Goal: Task Accomplishment & Management: Manage account settings

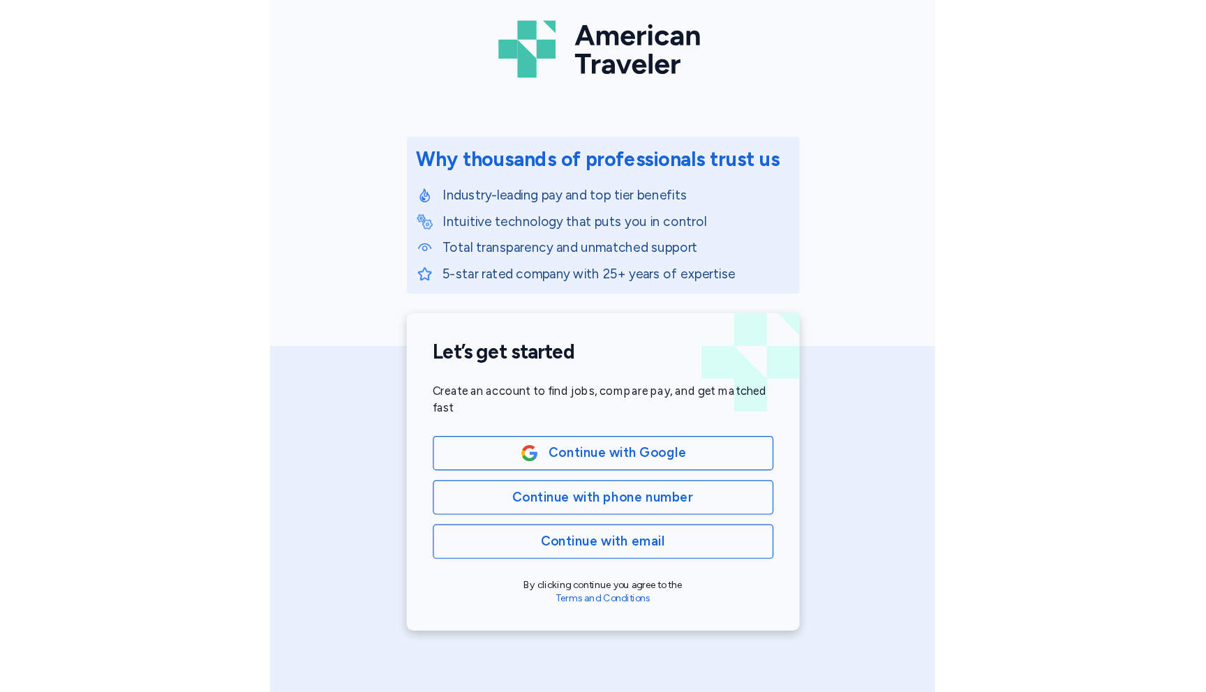
scroll to position [84, 0]
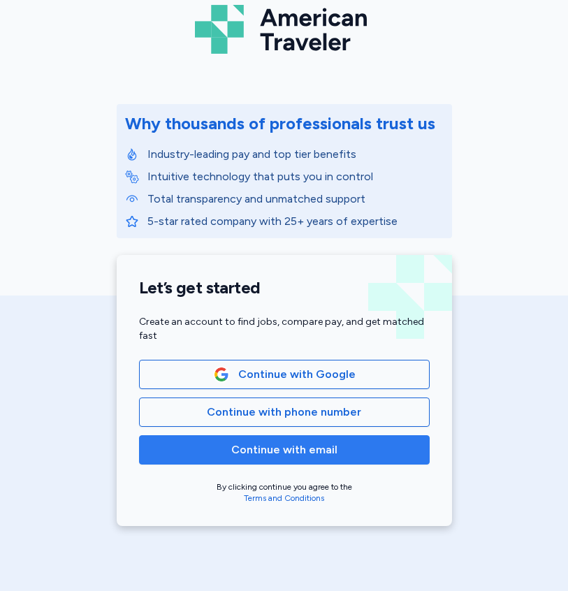
click at [279, 451] on span "Continue with email" at bounding box center [284, 449] width 106 height 17
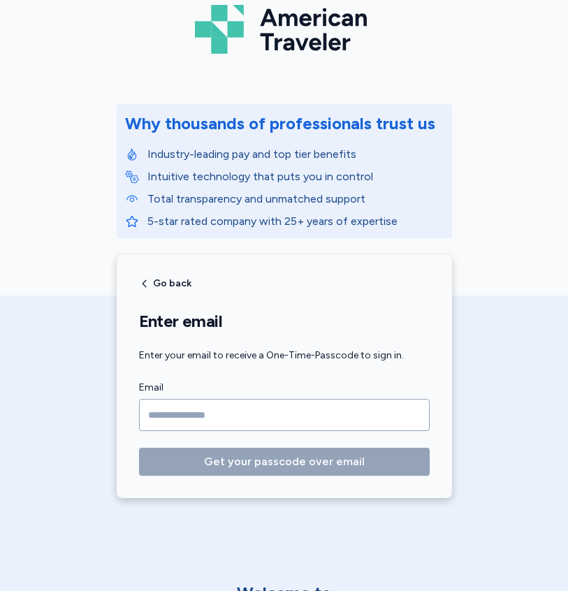
click at [235, 420] on input "Email" at bounding box center [284, 415] width 290 height 32
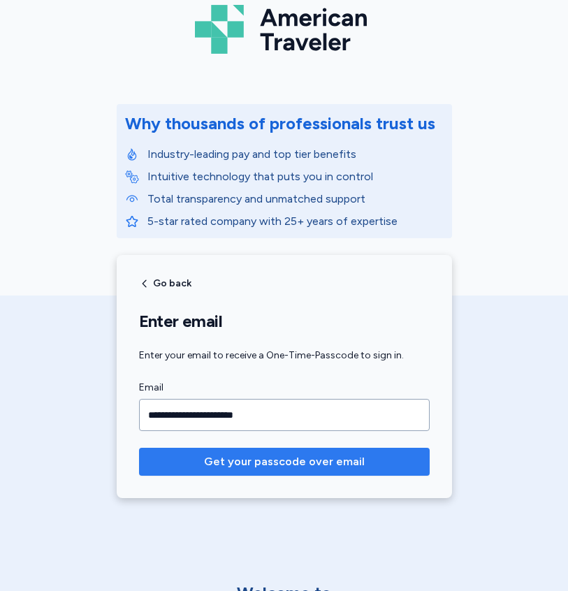
type input "**********"
click at [283, 462] on span "Get your passcode over email" at bounding box center [284, 461] width 161 height 17
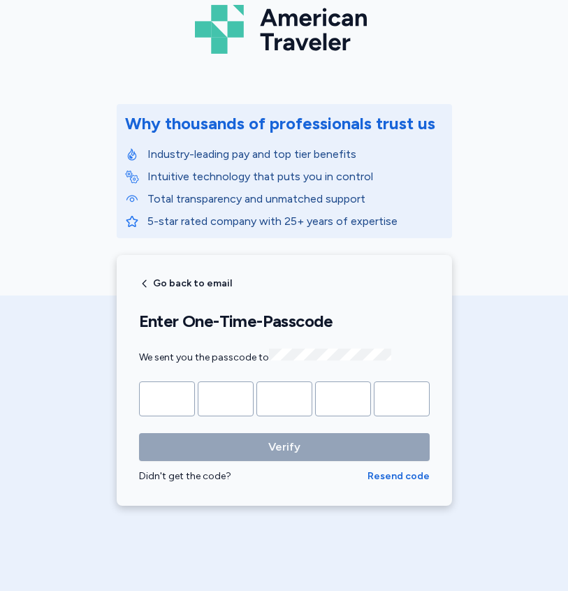
type input "*"
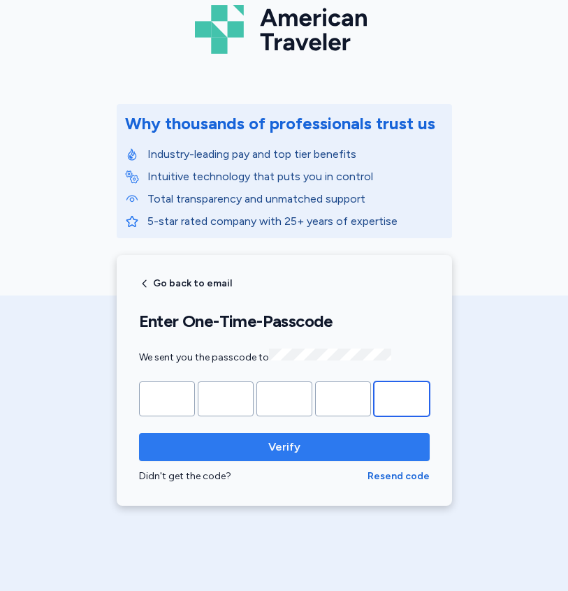
type input "*"
click at [186, 447] on span "Verify" at bounding box center [284, 446] width 268 height 17
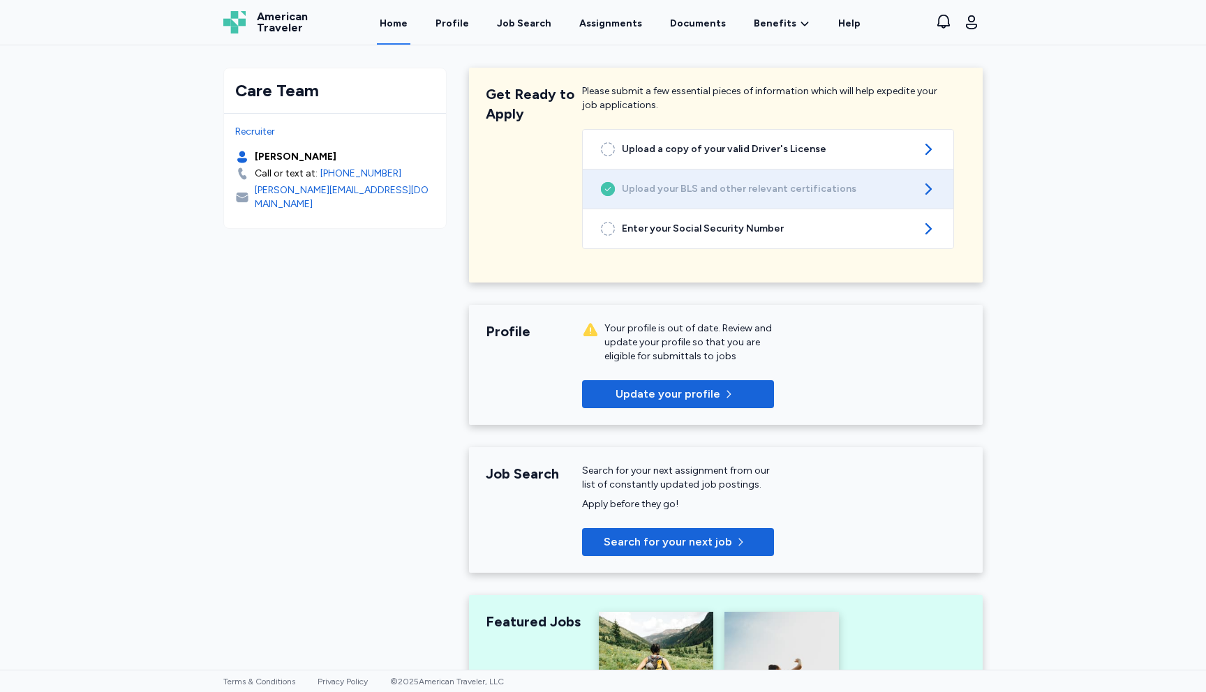
click at [567, 188] on span "Upload your BLS and other relevant certifications" at bounding box center [768, 189] width 292 height 14
click at [567, 186] on span "Upload your BLS and other relevant certifications" at bounding box center [768, 189] width 292 height 14
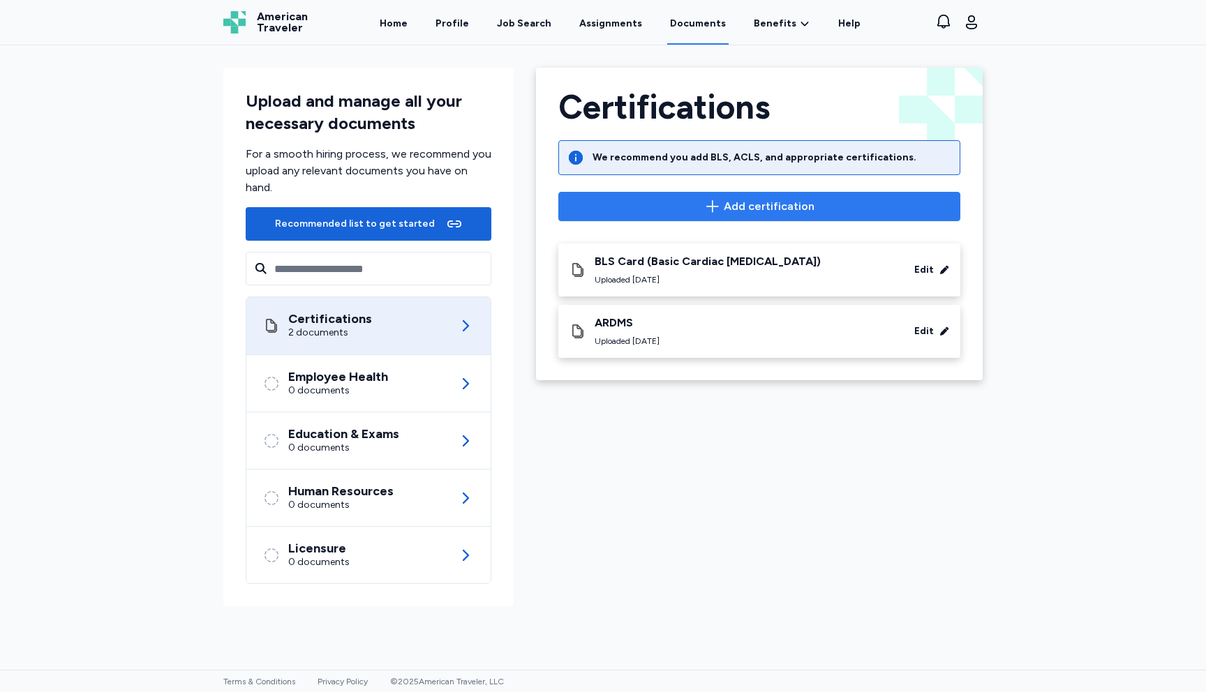
click at [771, 209] on span "Add certification" at bounding box center [769, 206] width 91 height 17
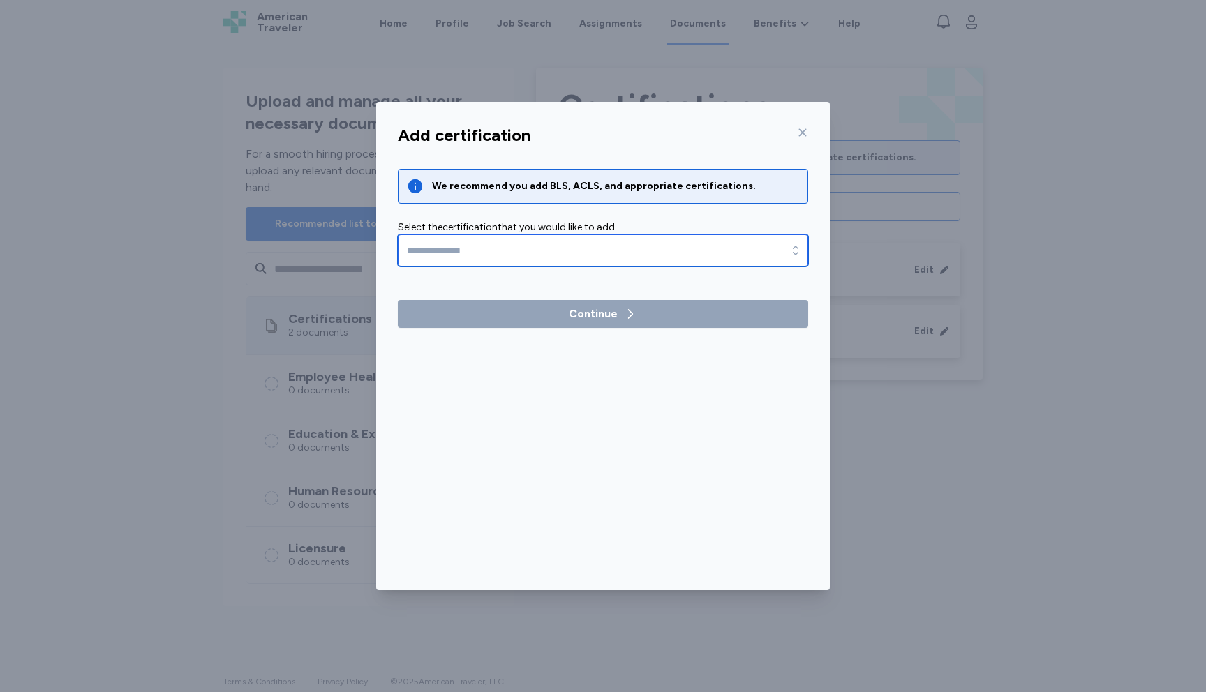
click at [776, 258] on input "text" at bounding box center [603, 251] width 410 height 32
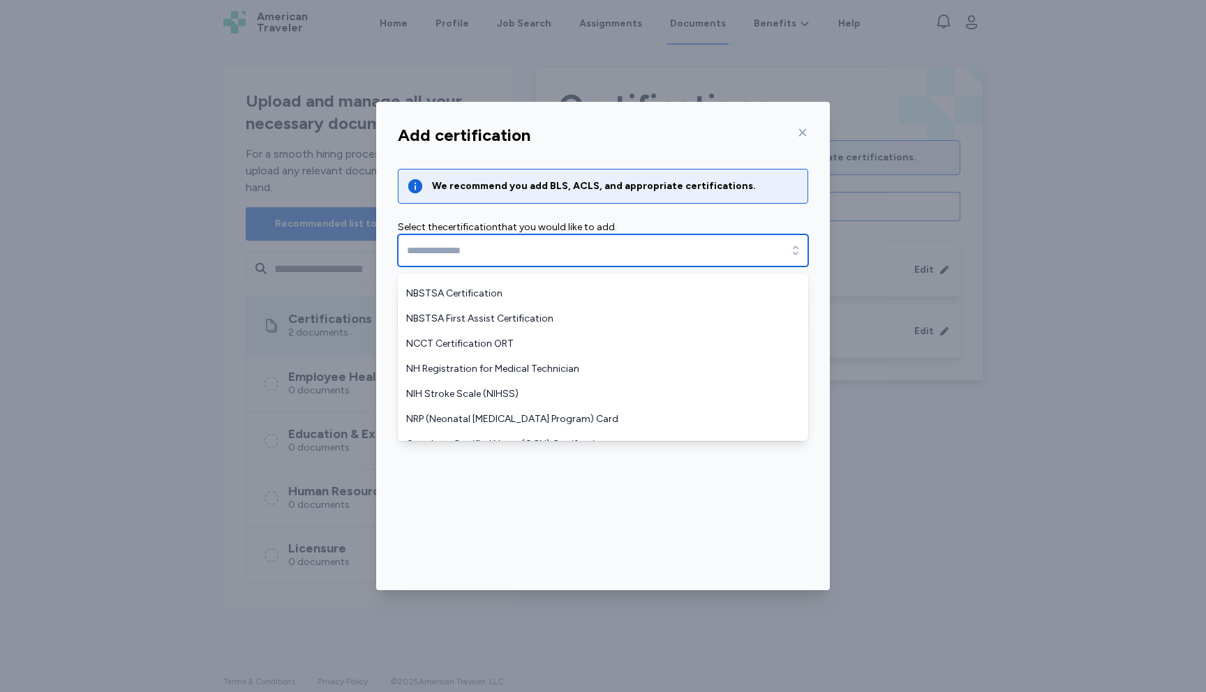
scroll to position [979, 0]
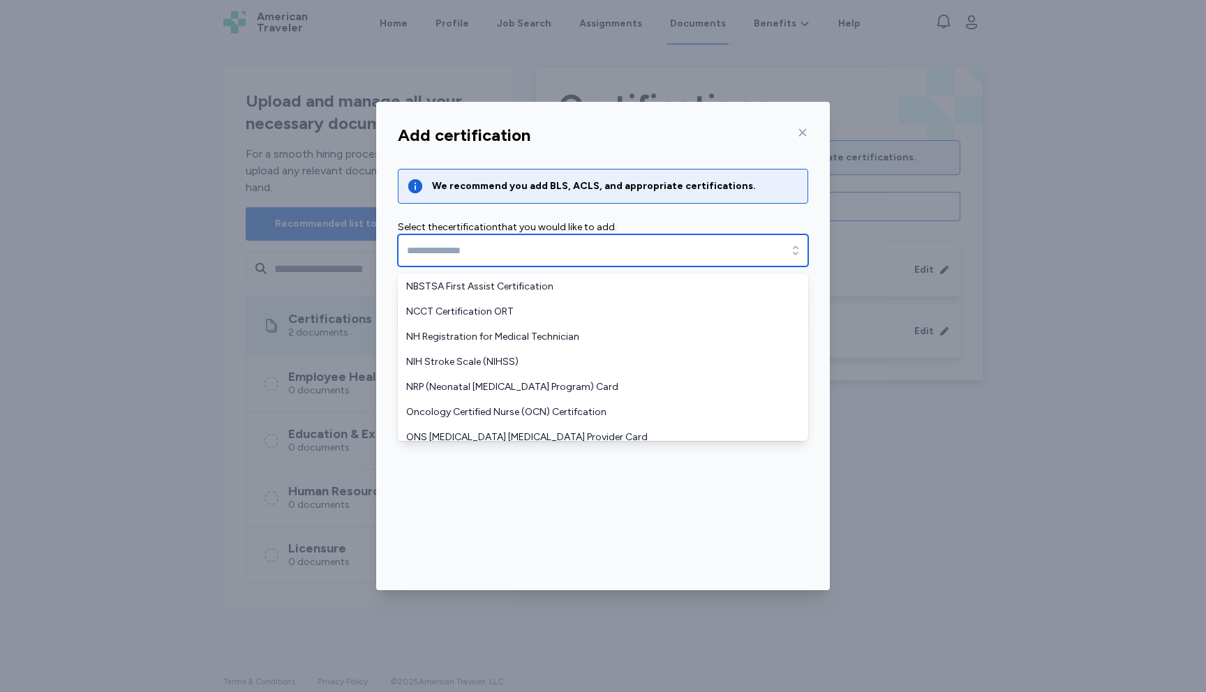
click at [702, 249] on input "text" at bounding box center [603, 251] width 410 height 32
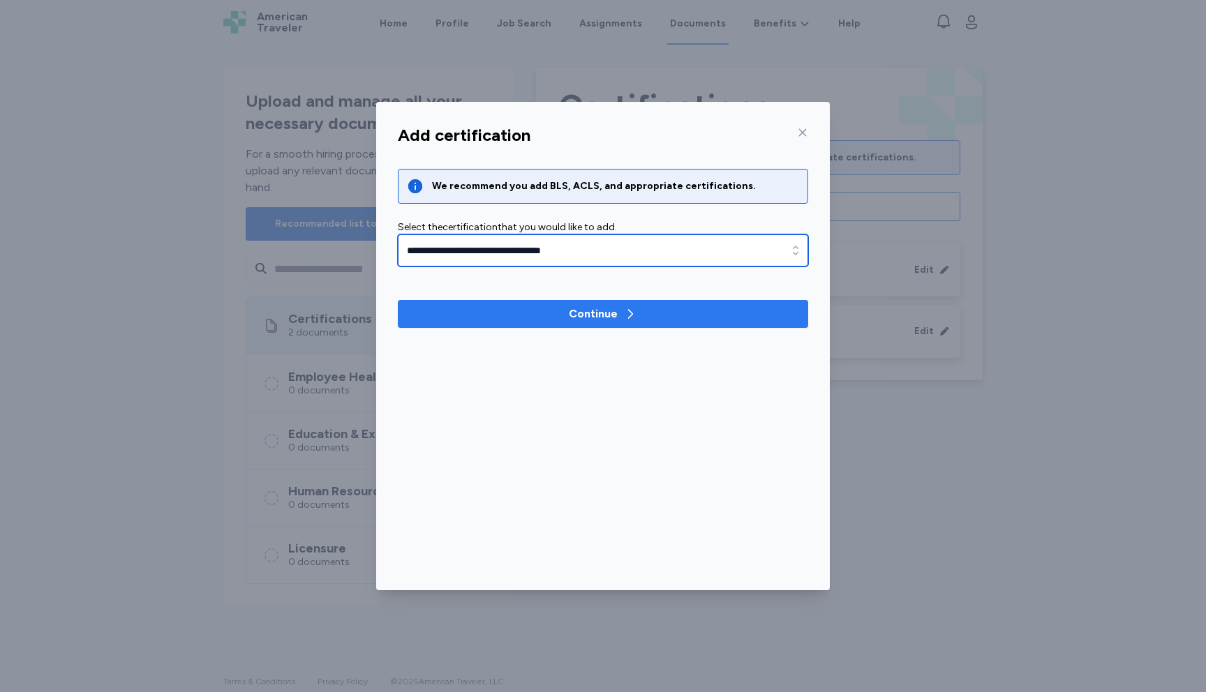
type input "**********"
click at [627, 318] on icon "button" at bounding box center [630, 314] width 14 height 14
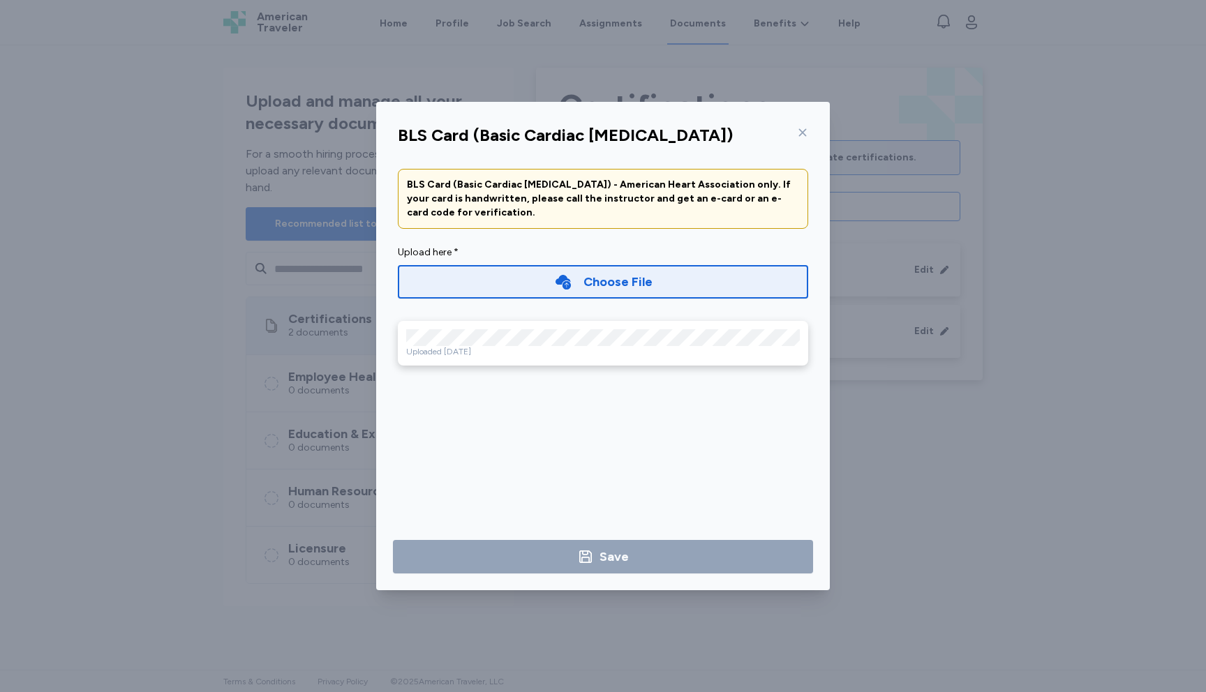
click at [621, 282] on div "Choose File" at bounding box center [618, 282] width 69 height 20
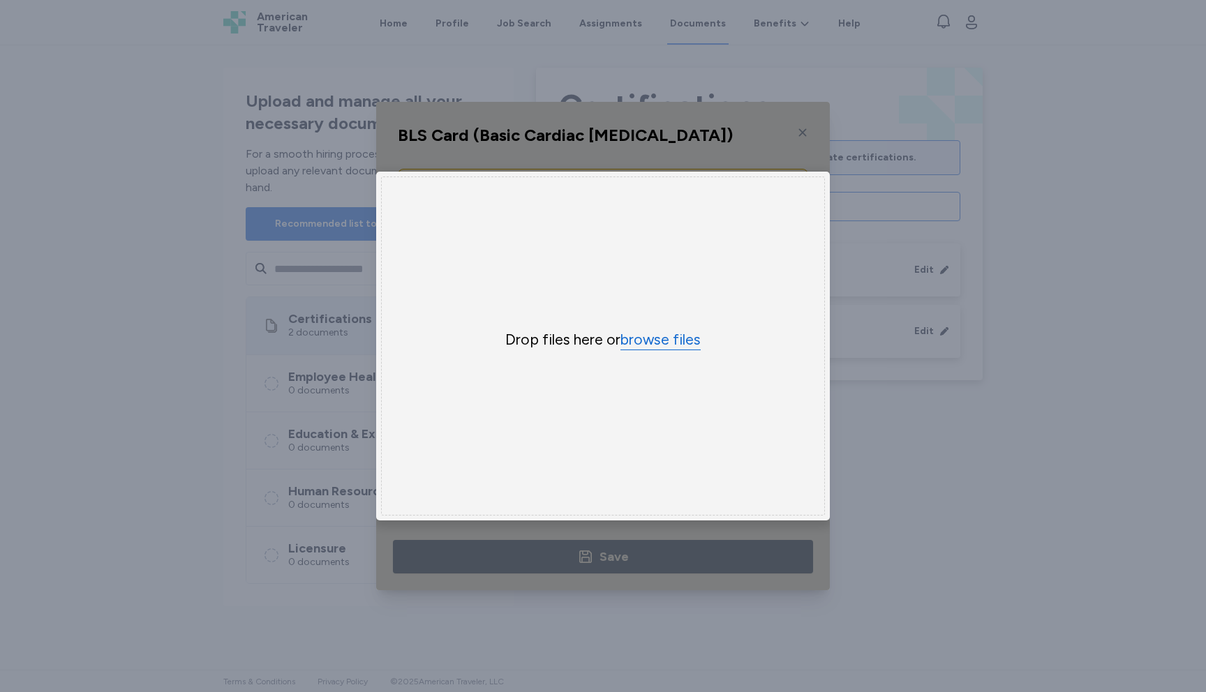
click at [651, 343] on button "browse files" at bounding box center [661, 340] width 80 height 20
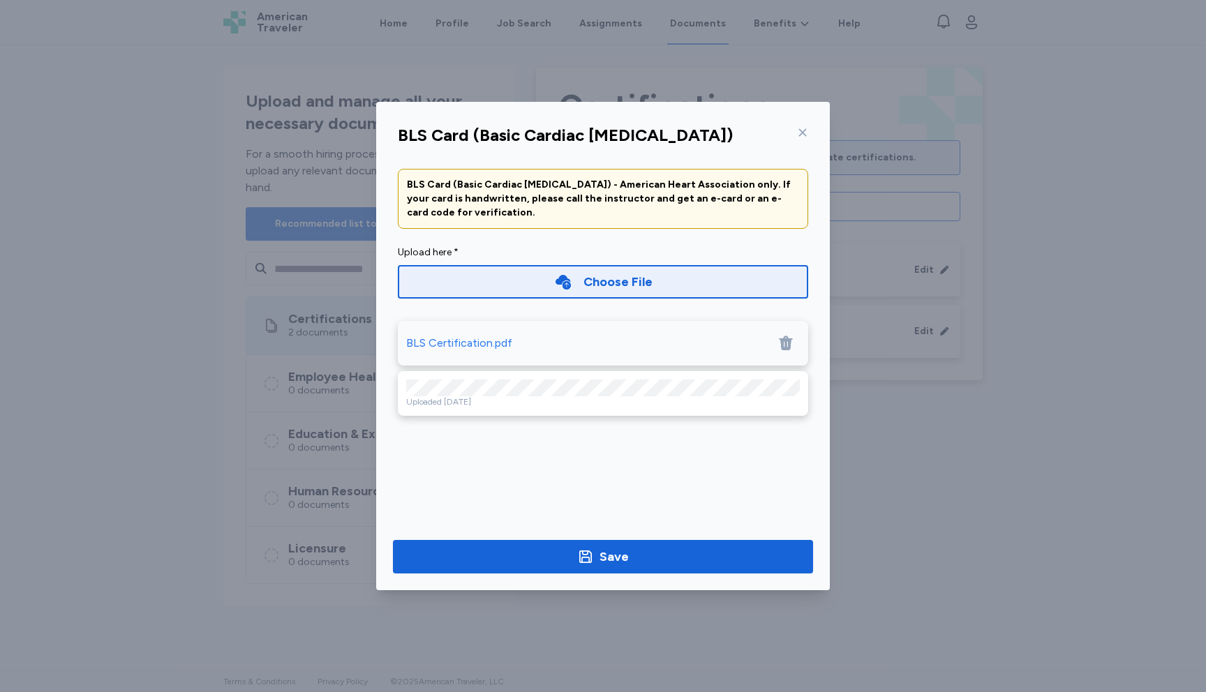
click at [628, 279] on div "Choose File" at bounding box center [618, 282] width 69 height 20
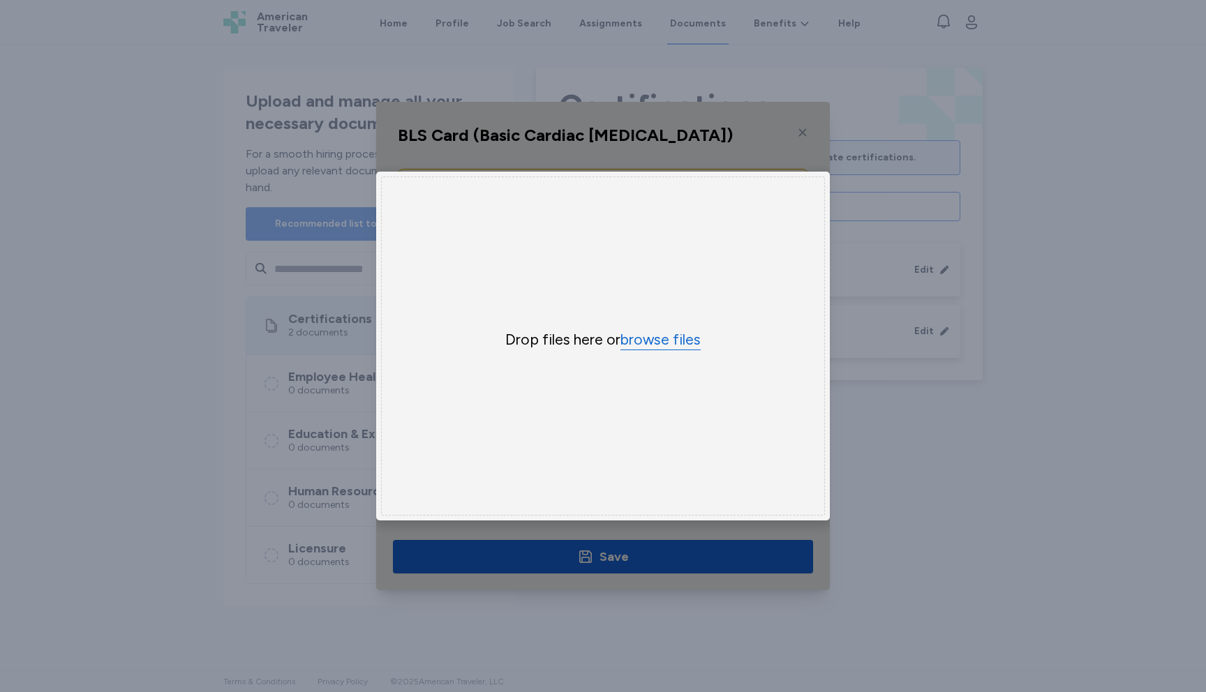
click at [642, 344] on button "browse files" at bounding box center [661, 340] width 80 height 20
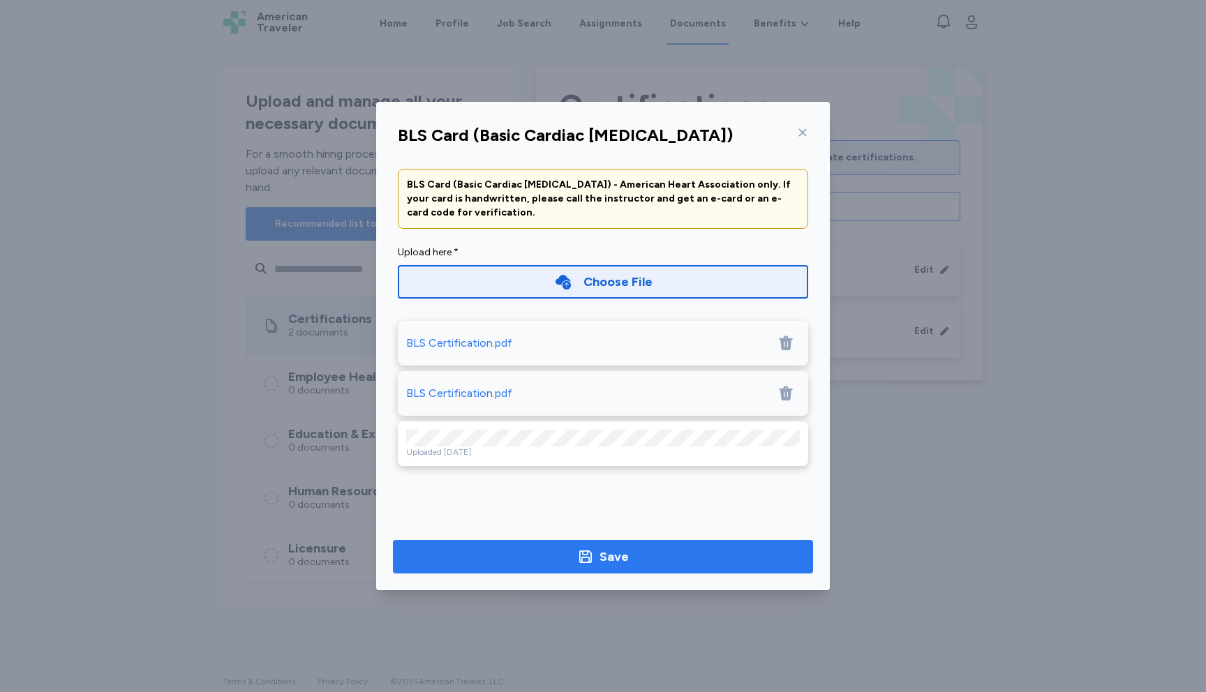
click at [623, 556] on div "Save" at bounding box center [614, 557] width 29 height 20
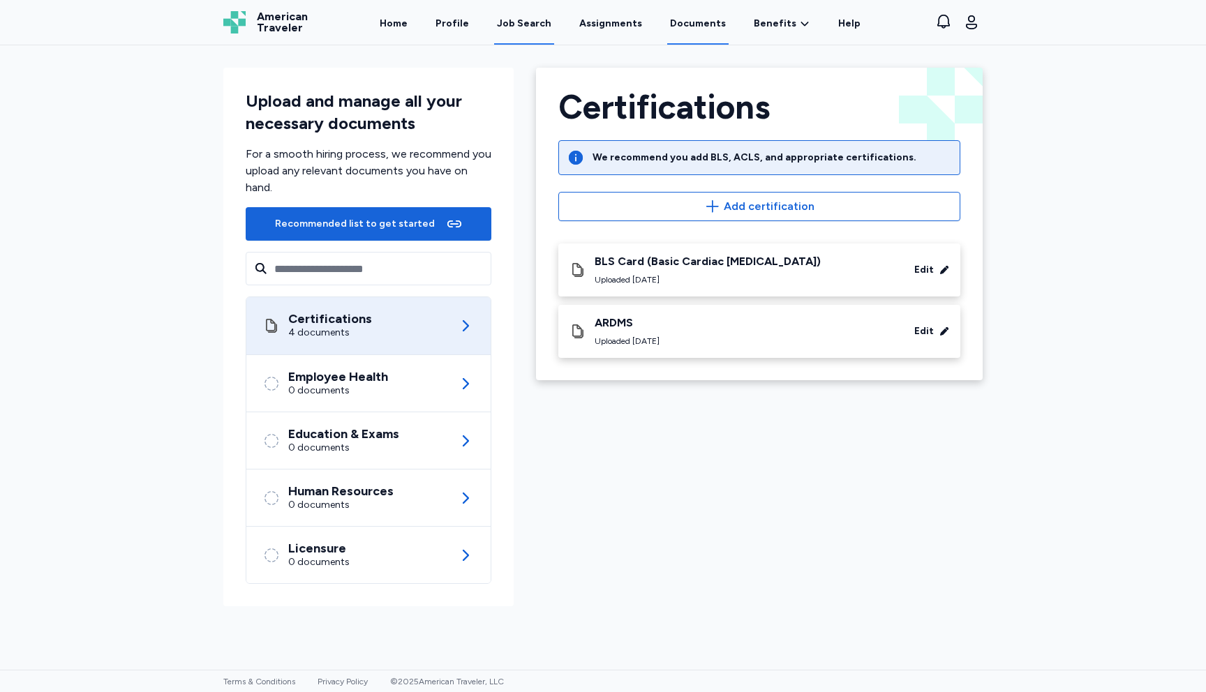
click at [541, 22] on div "Job Search" at bounding box center [524, 24] width 54 height 14
click at [530, 20] on div "Job Search" at bounding box center [524, 24] width 54 height 14
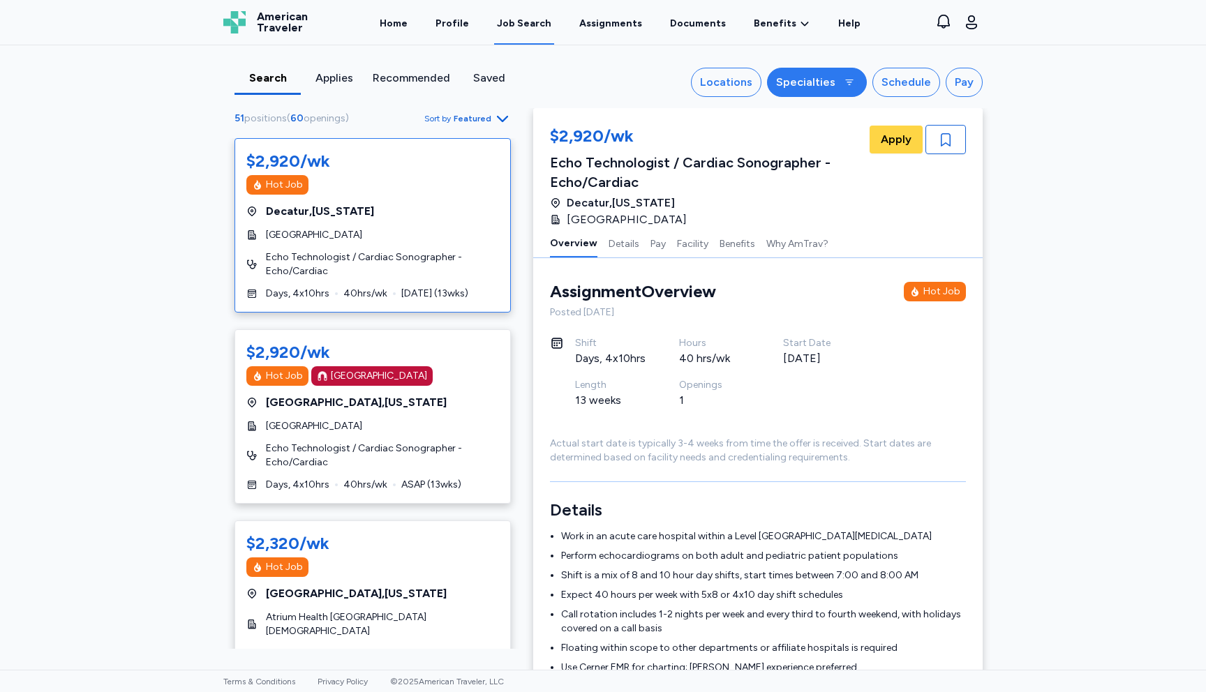
click at [815, 88] on div "Specialties" at bounding box center [805, 82] width 59 height 17
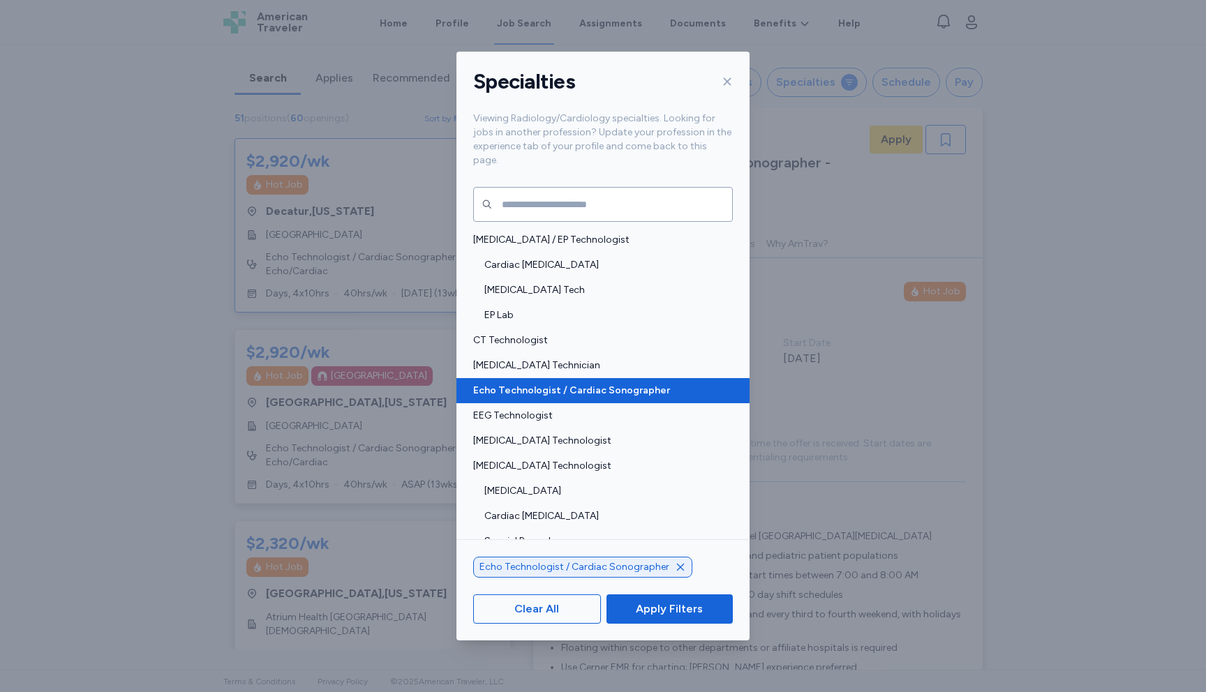
click at [582, 384] on span "Echo Technologist / Cardiac Sonographer" at bounding box center [598, 391] width 251 height 14
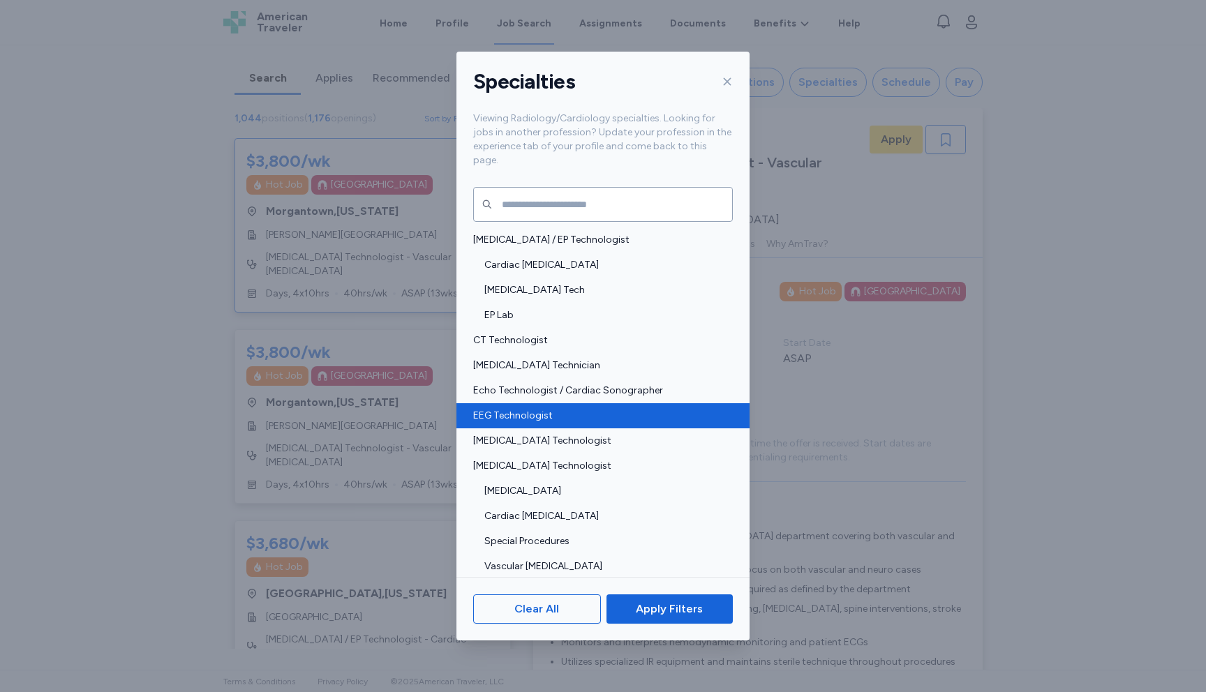
scroll to position [1, 0]
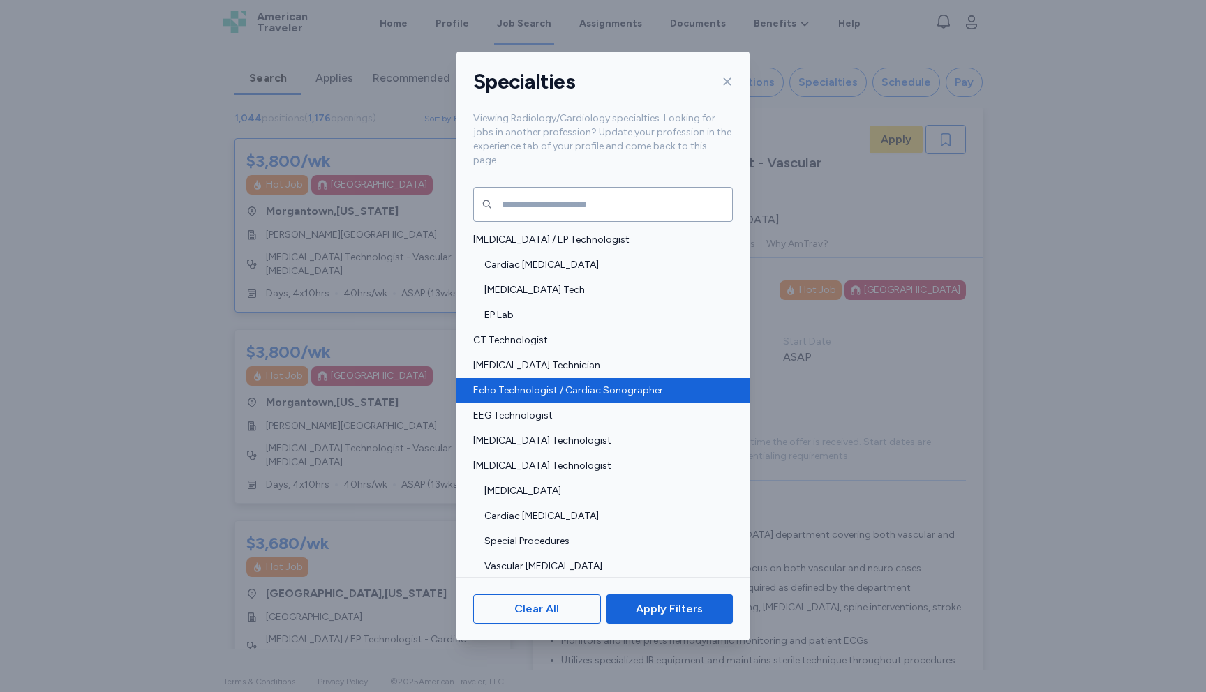
click at [633, 384] on span "Echo Technologist / Cardiac Sonographer" at bounding box center [598, 391] width 251 height 14
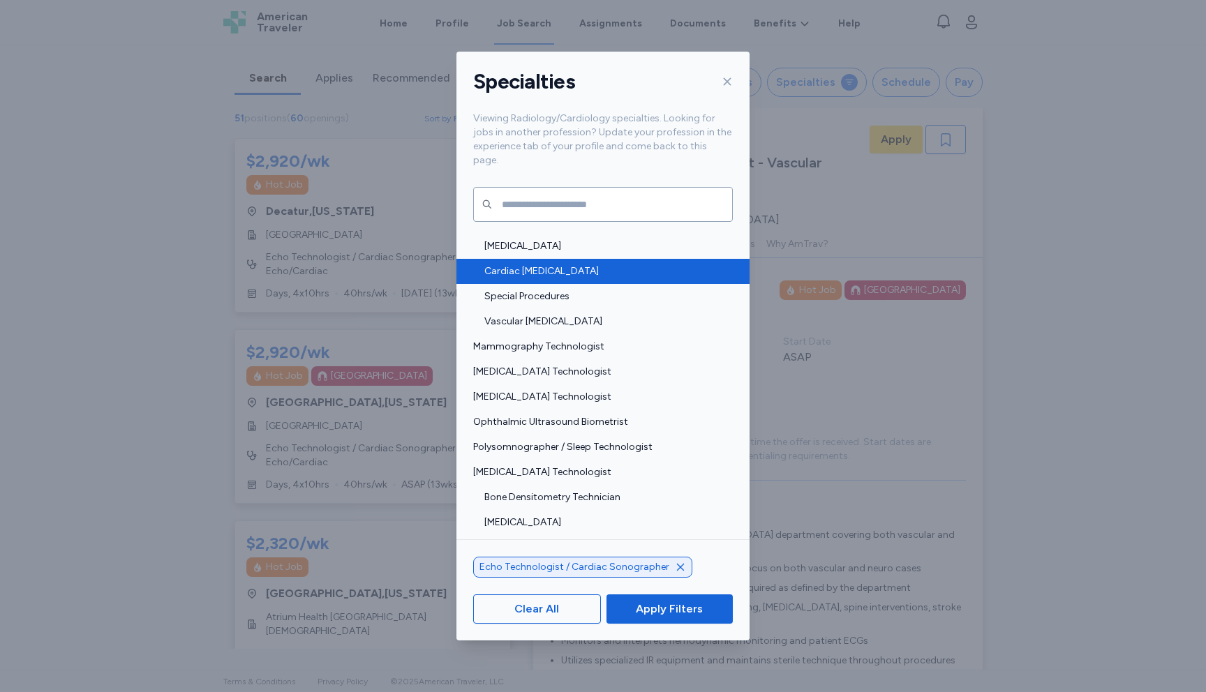
scroll to position [269, 0]
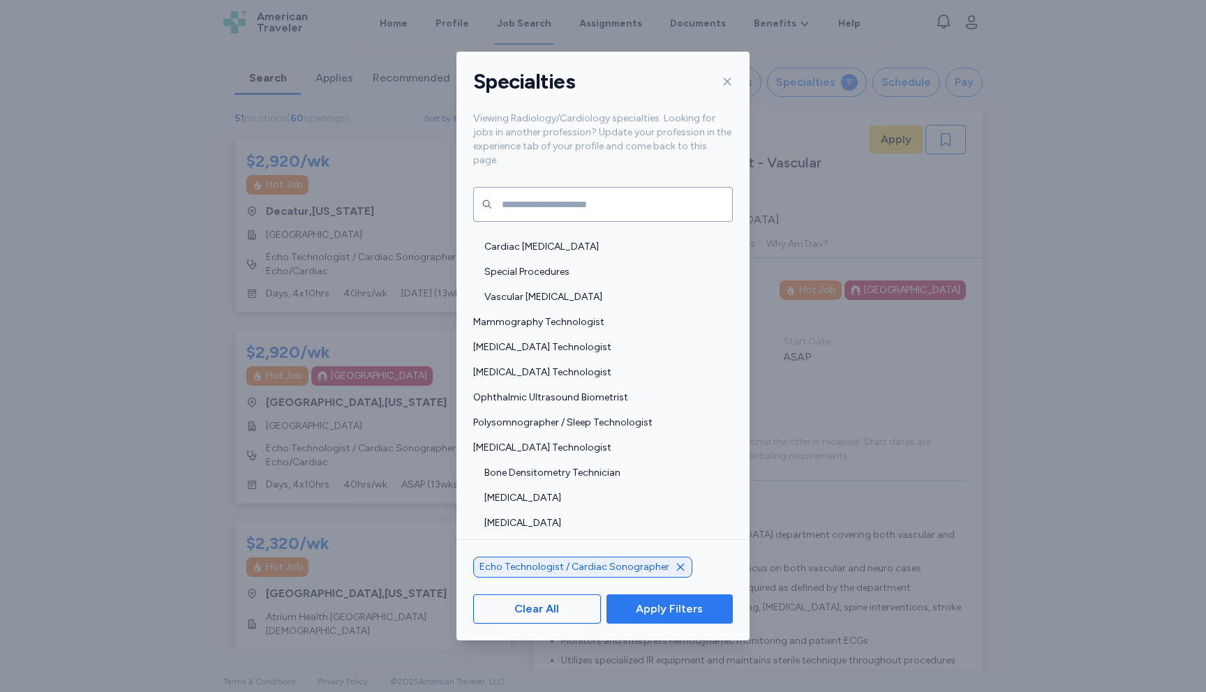
click at [664, 609] on span "Apply Filters" at bounding box center [669, 609] width 67 height 17
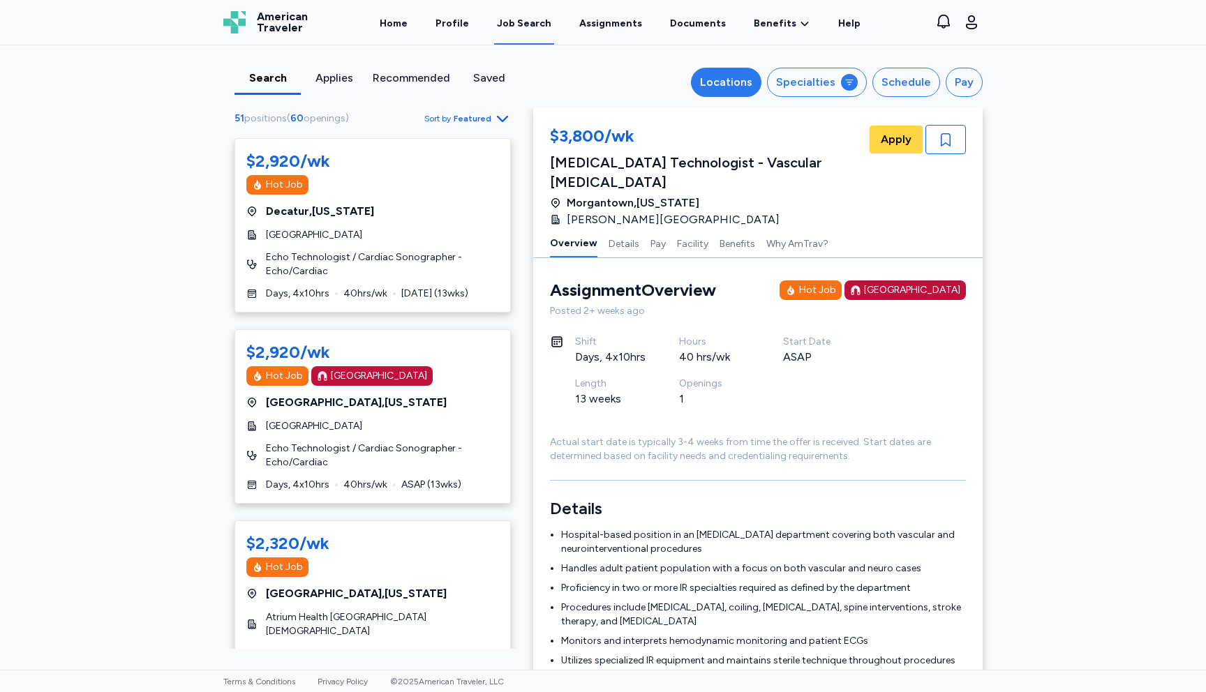
click at [753, 80] on div "Locations" at bounding box center [726, 82] width 52 height 17
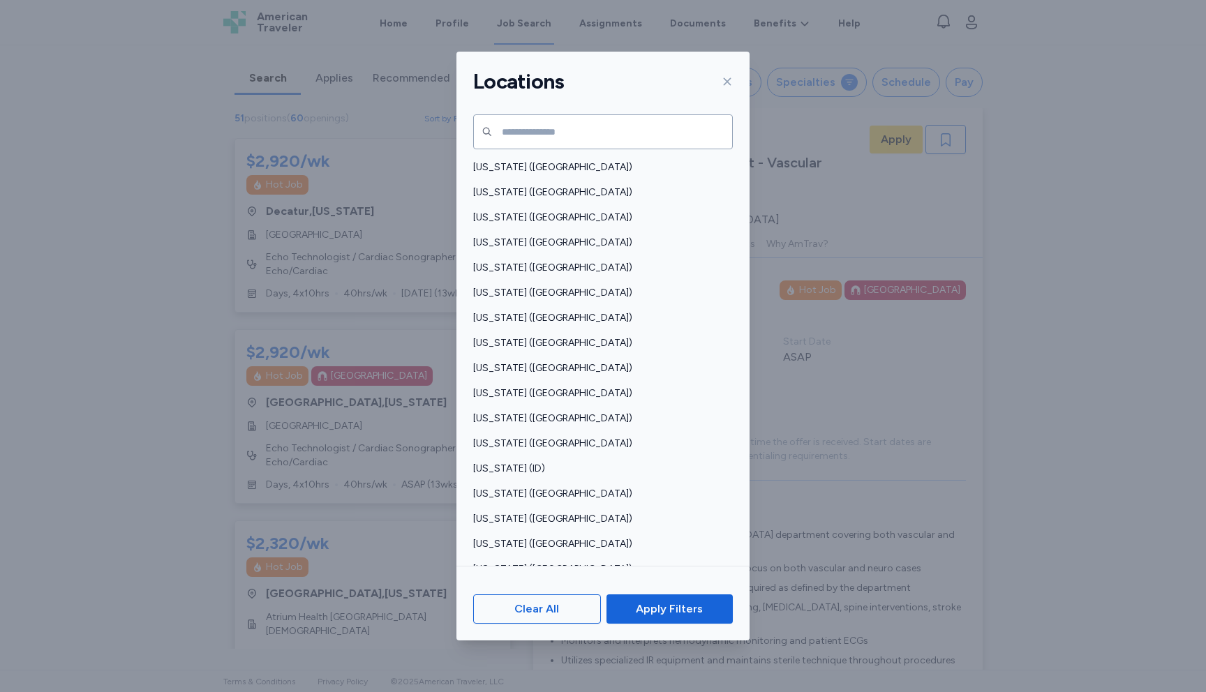
click at [792, 56] on div "Locations Alabama (AL) Alaska (AK) Arizona (AZ) Arkansas (AR) California (CA) C…" at bounding box center [603, 346] width 1206 height 692
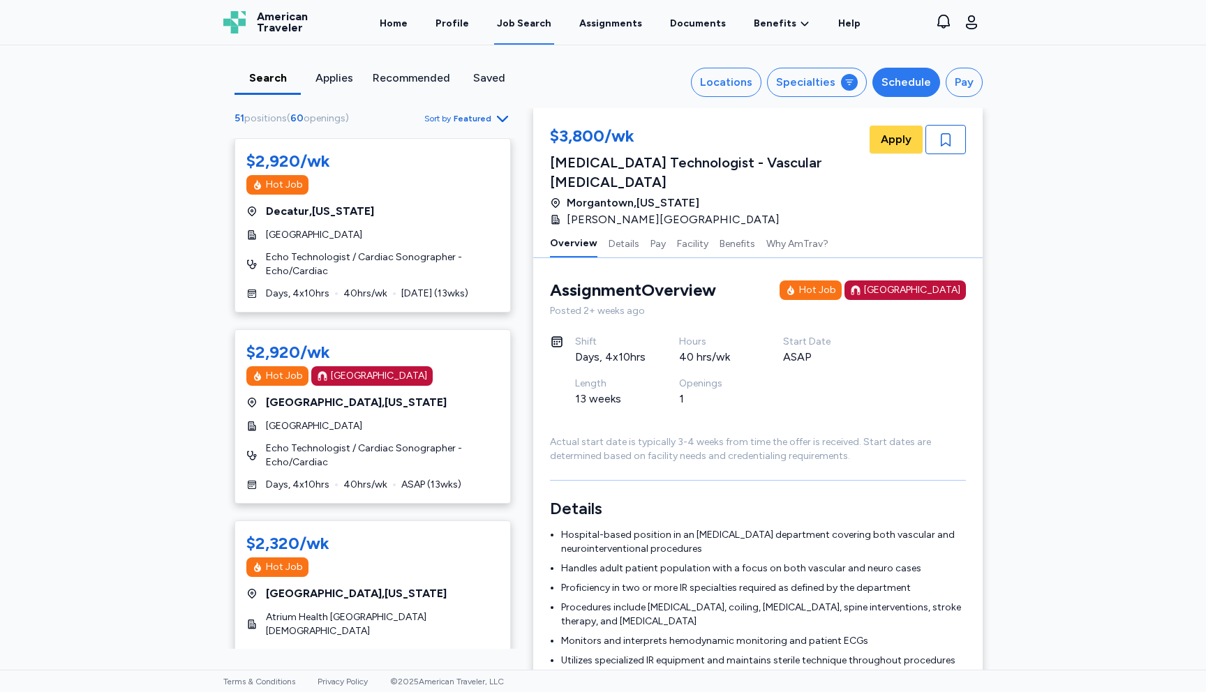
click at [901, 87] on div "Schedule" at bounding box center [907, 82] width 50 height 17
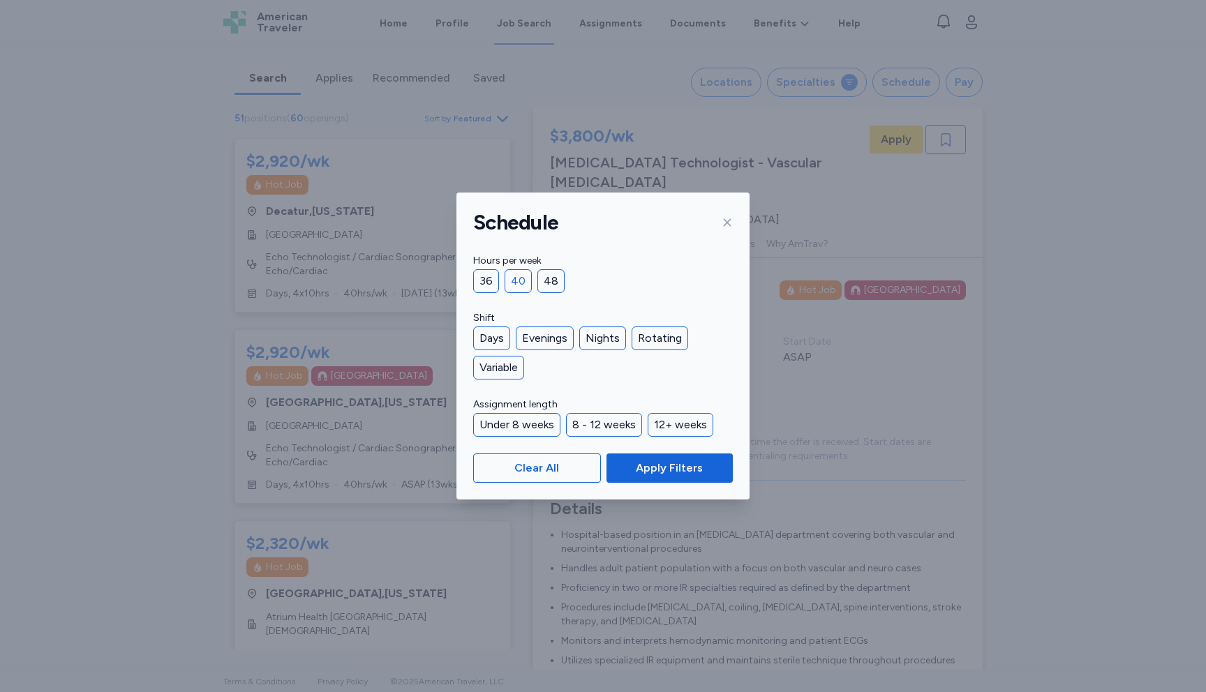
click at [519, 282] on div "40" at bounding box center [518, 281] width 27 height 24
click at [496, 336] on div "Days" at bounding box center [491, 339] width 37 height 24
click at [658, 424] on div "12+ weeks" at bounding box center [681, 425] width 66 height 24
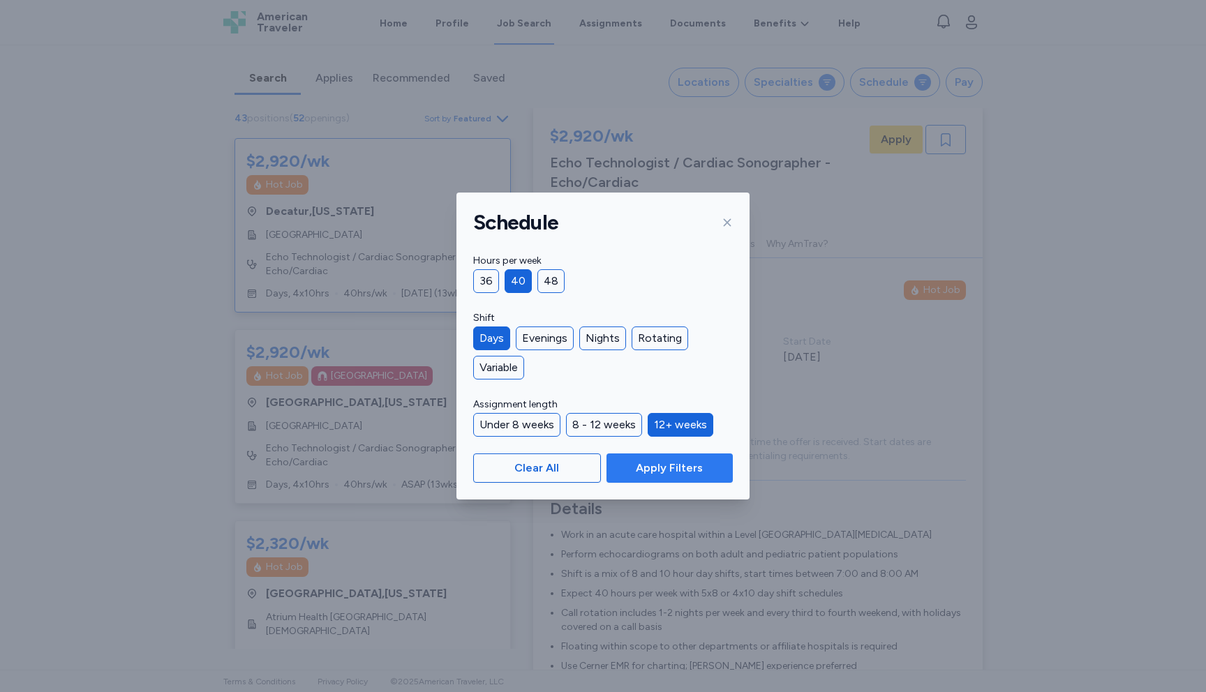
click at [651, 471] on span "Apply Filters" at bounding box center [669, 468] width 67 height 17
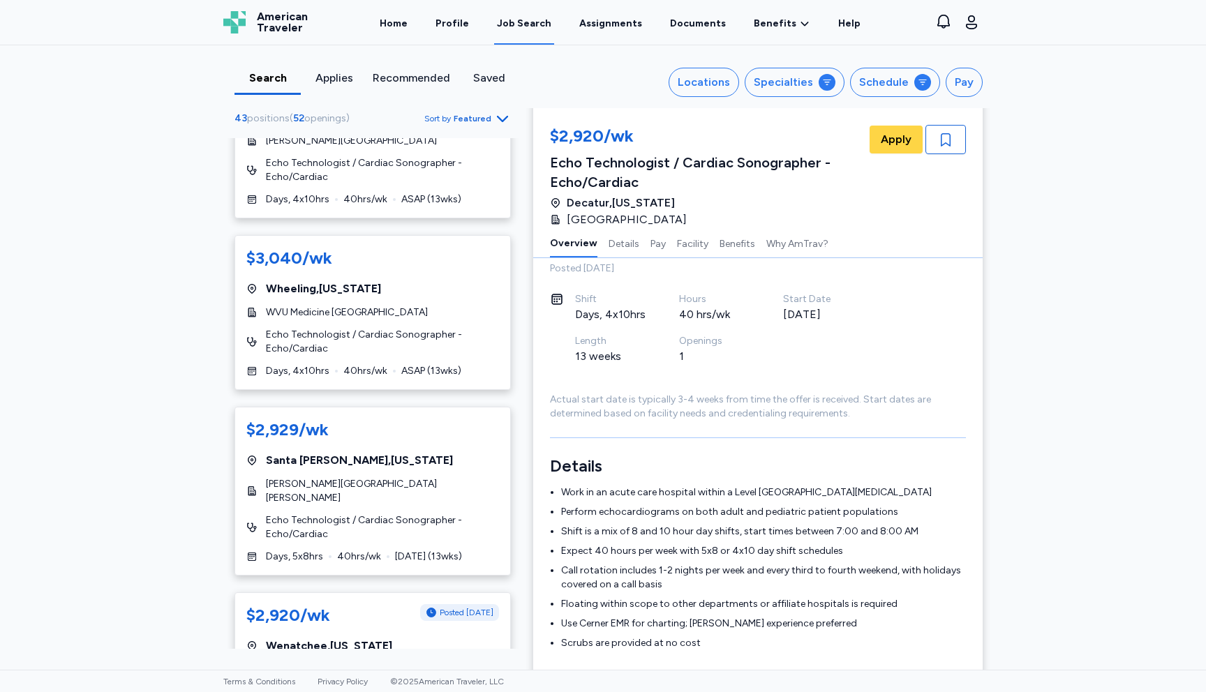
scroll to position [1433, 0]
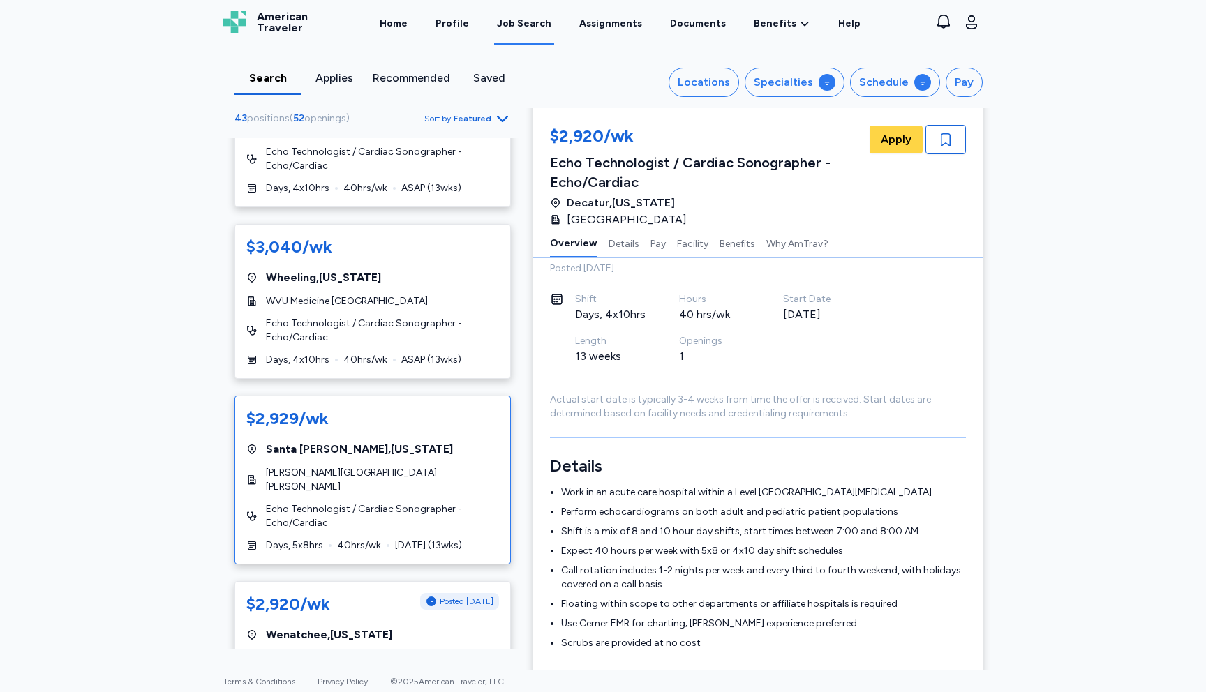
click at [361, 503] on span "Echo Technologist / Cardiac Sonographer - Echo/Cardiac" at bounding box center [382, 517] width 233 height 28
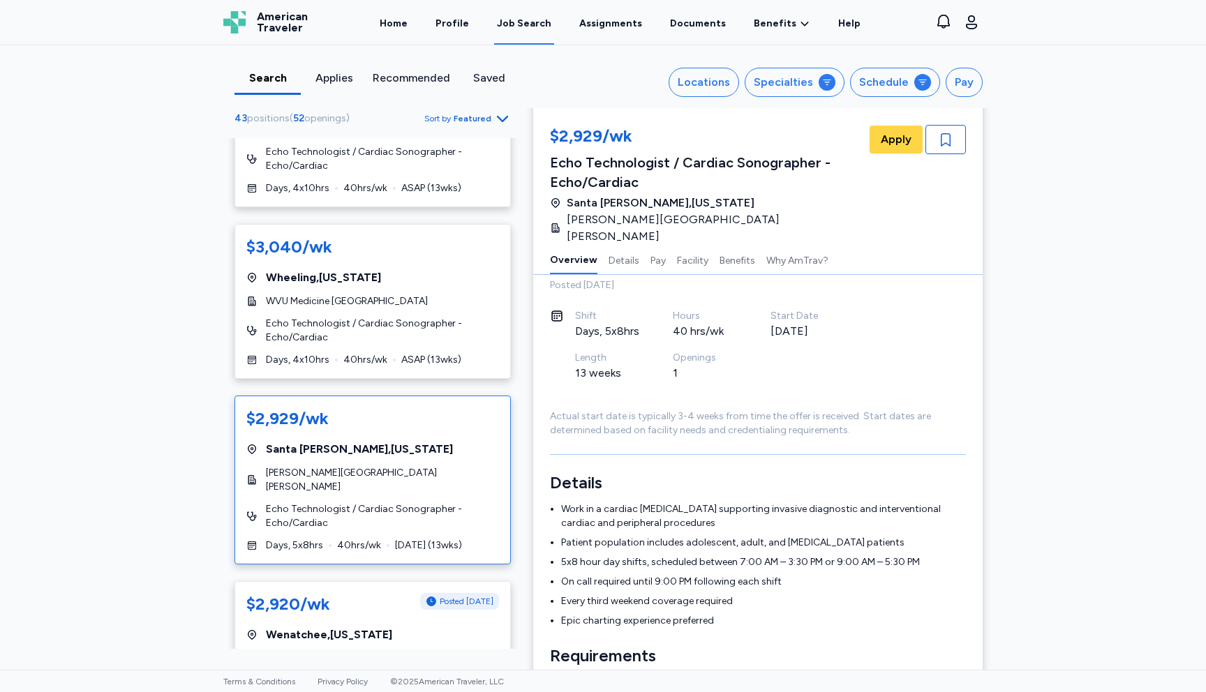
scroll to position [1, 0]
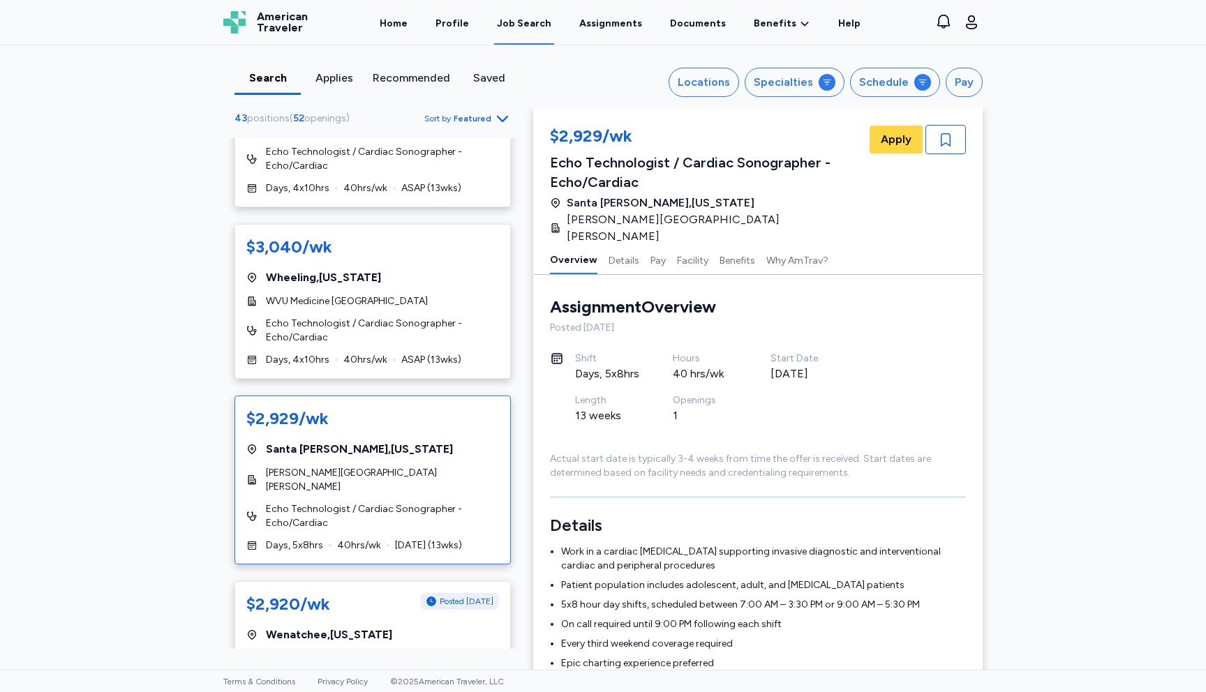
click at [356, 503] on span "Echo Technologist / Cardiac Sonographer - Echo/Cardiac" at bounding box center [382, 517] width 233 height 28
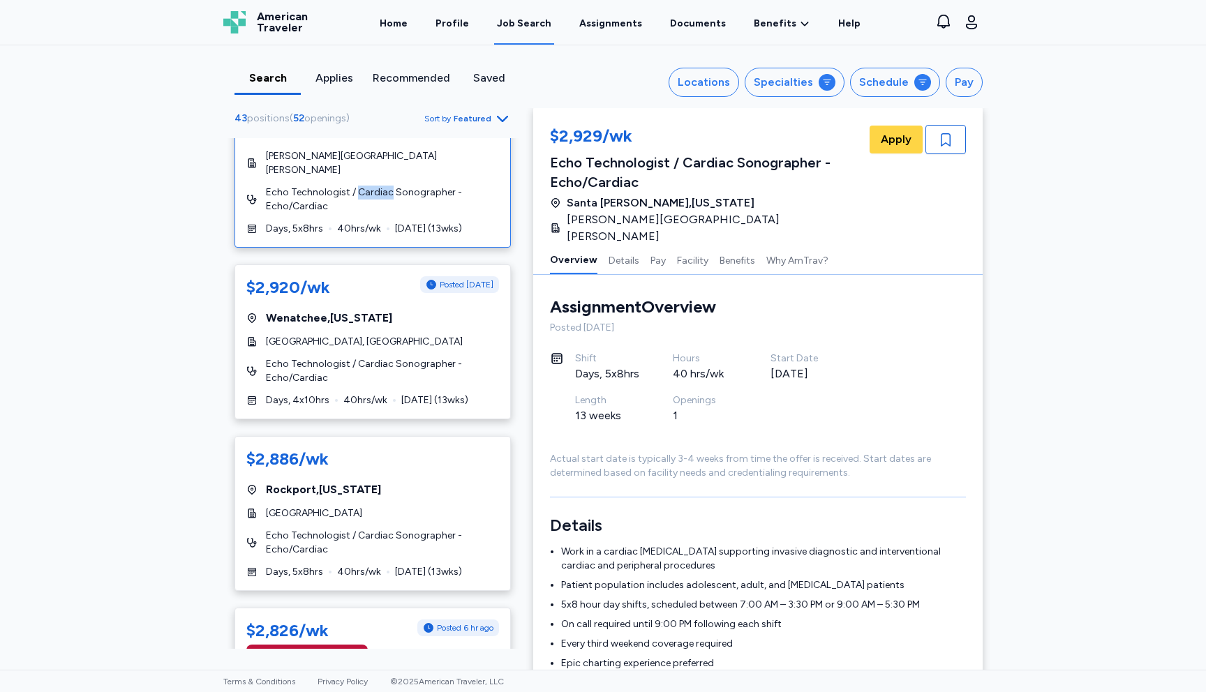
scroll to position [1754, 0]
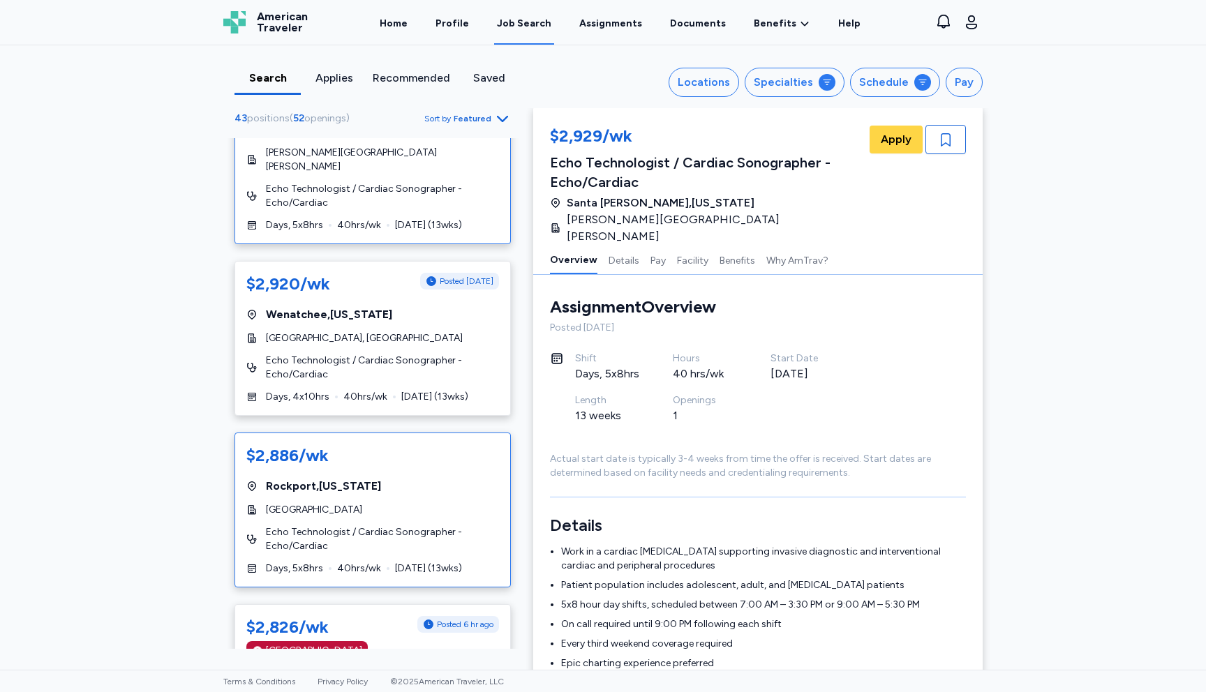
click at [290, 478] on span "Rockport , Maine" at bounding box center [323, 486] width 115 height 17
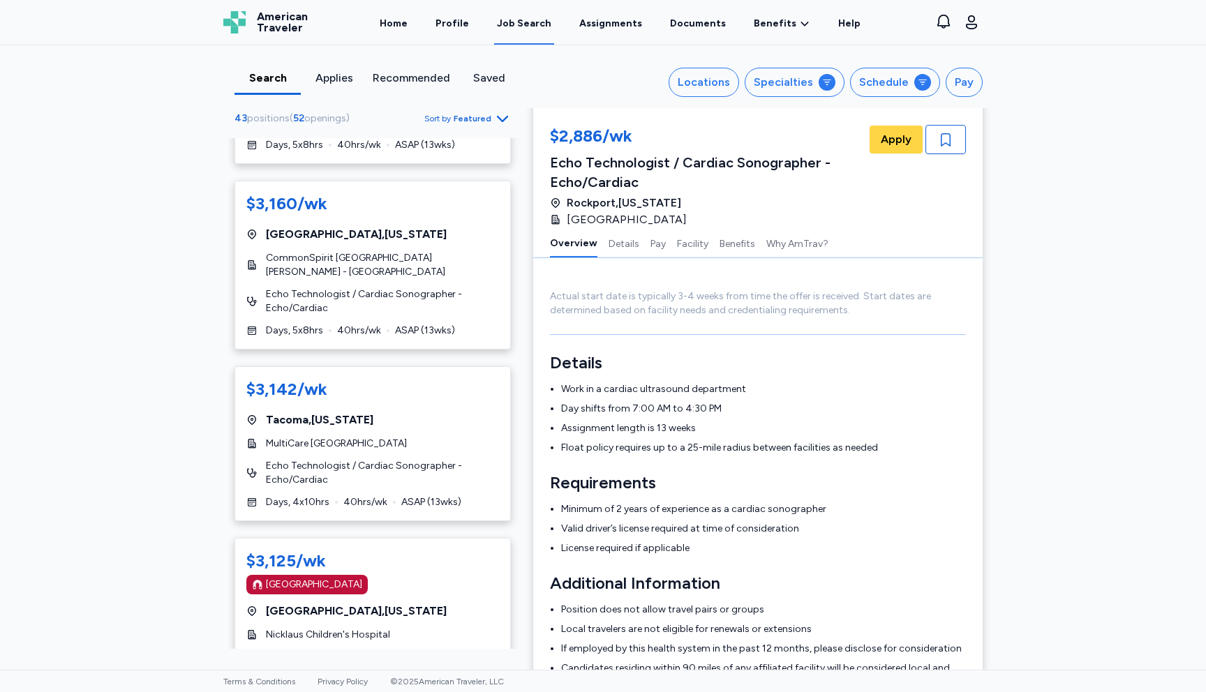
scroll to position [736, 0]
